Goal: Transaction & Acquisition: Subscribe to service/newsletter

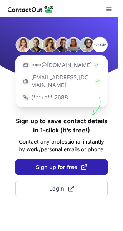
click at [69, 163] on span "Sign up for free" at bounding box center [62, 167] width 52 height 8
click at [68, 163] on span "Sign up for free" at bounding box center [62, 167] width 52 height 8
click at [55, 163] on span "Sign up for free" at bounding box center [62, 167] width 52 height 8
click at [40, 163] on span "Sign up for free" at bounding box center [62, 167] width 52 height 8
click at [67, 163] on span "Sign up for free" at bounding box center [62, 167] width 52 height 8
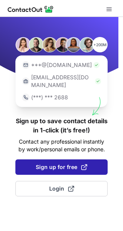
click at [67, 163] on span "Sign up for free" at bounding box center [62, 167] width 52 height 8
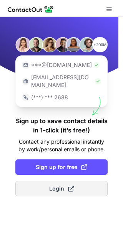
click at [66, 185] on span "Login" at bounding box center [61, 189] width 25 height 8
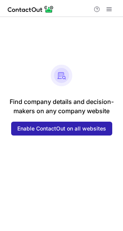
click at [63, 75] on img at bounding box center [62, 76] width 22 height 22
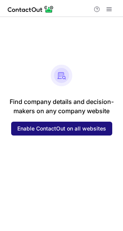
click at [63, 127] on span "Enable ContactOut on all websites" at bounding box center [61, 129] width 89 height 6
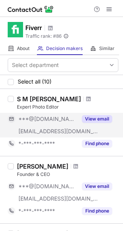
click at [88, 118] on button "View email" at bounding box center [97, 119] width 30 height 8
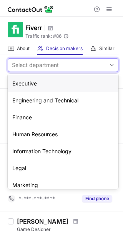
click at [42, 61] on div "Select department" at bounding box center [35, 65] width 47 height 8
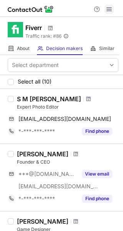
click at [110, 8] on span at bounding box center [109, 9] width 6 height 6
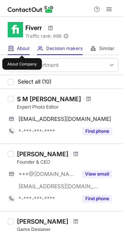
click at [22, 49] on span "About" at bounding box center [23, 48] width 13 height 6
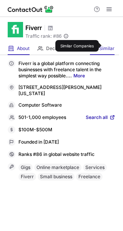
click at [105, 46] on span "Similar" at bounding box center [106, 48] width 15 height 6
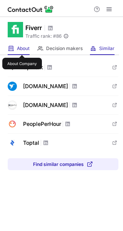
click at [22, 48] on span "About" at bounding box center [23, 48] width 13 height 6
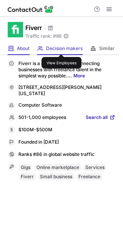
click at [62, 47] on span "Decision makers" at bounding box center [64, 48] width 37 height 6
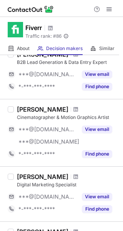
scroll to position [578, 0]
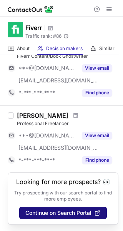
click at [52, 213] on span "Continue on Search Portal" at bounding box center [58, 213] width 66 height 6
